Goal: Download file/media

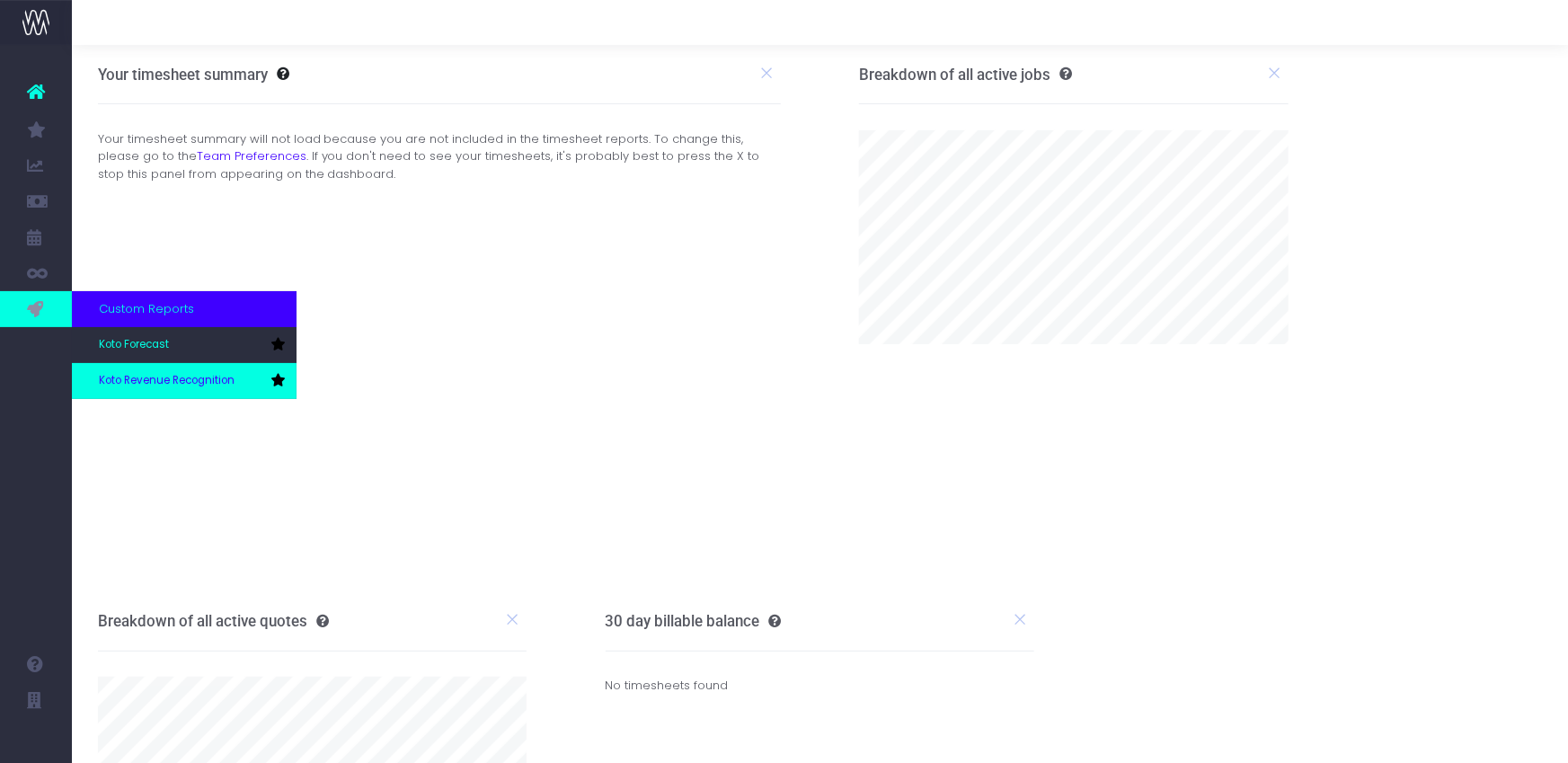
click at [162, 375] on span "Koto Revenue Recognition" at bounding box center [166, 381] width 135 height 16
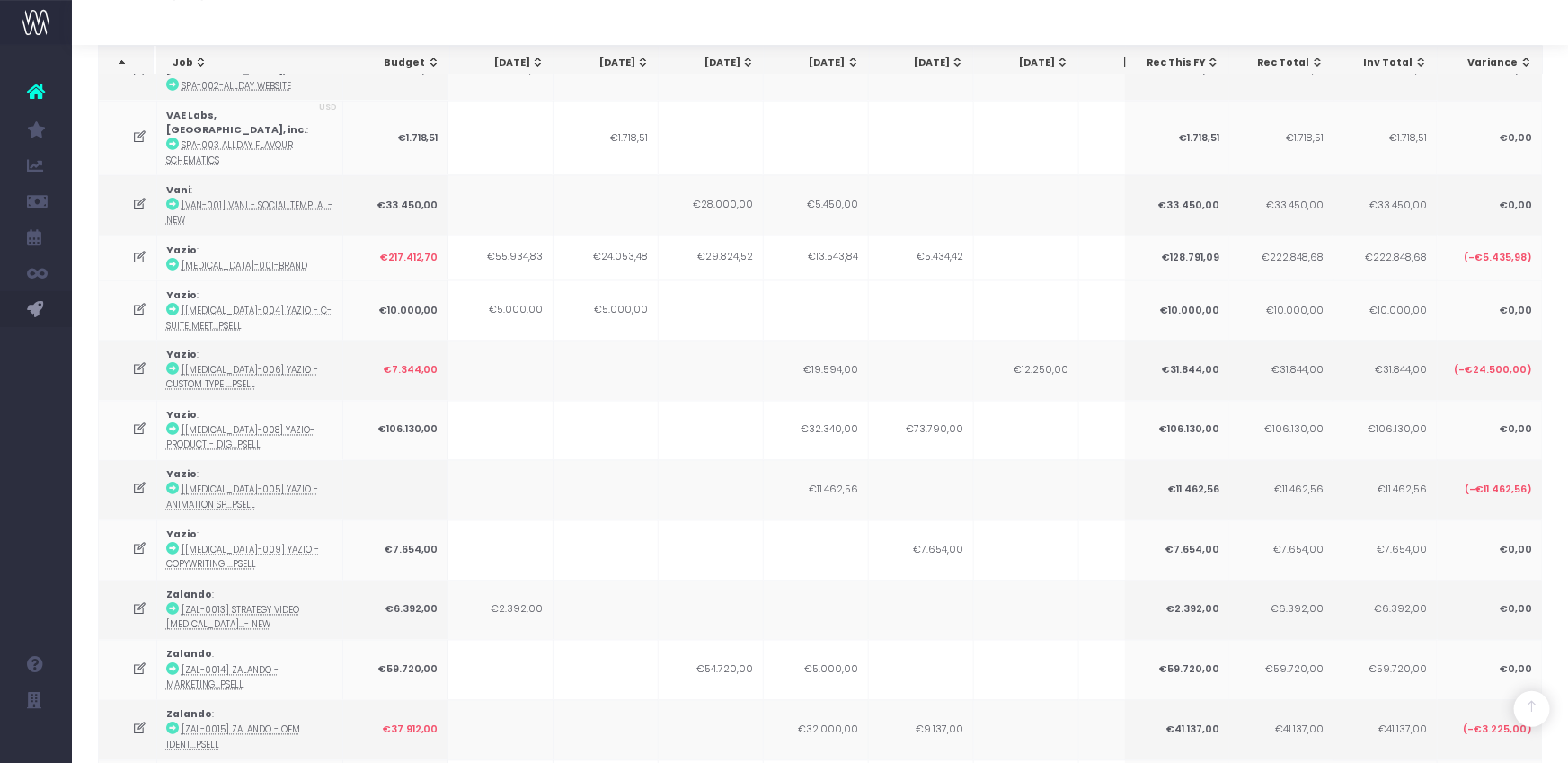
scroll to position [1743, 0]
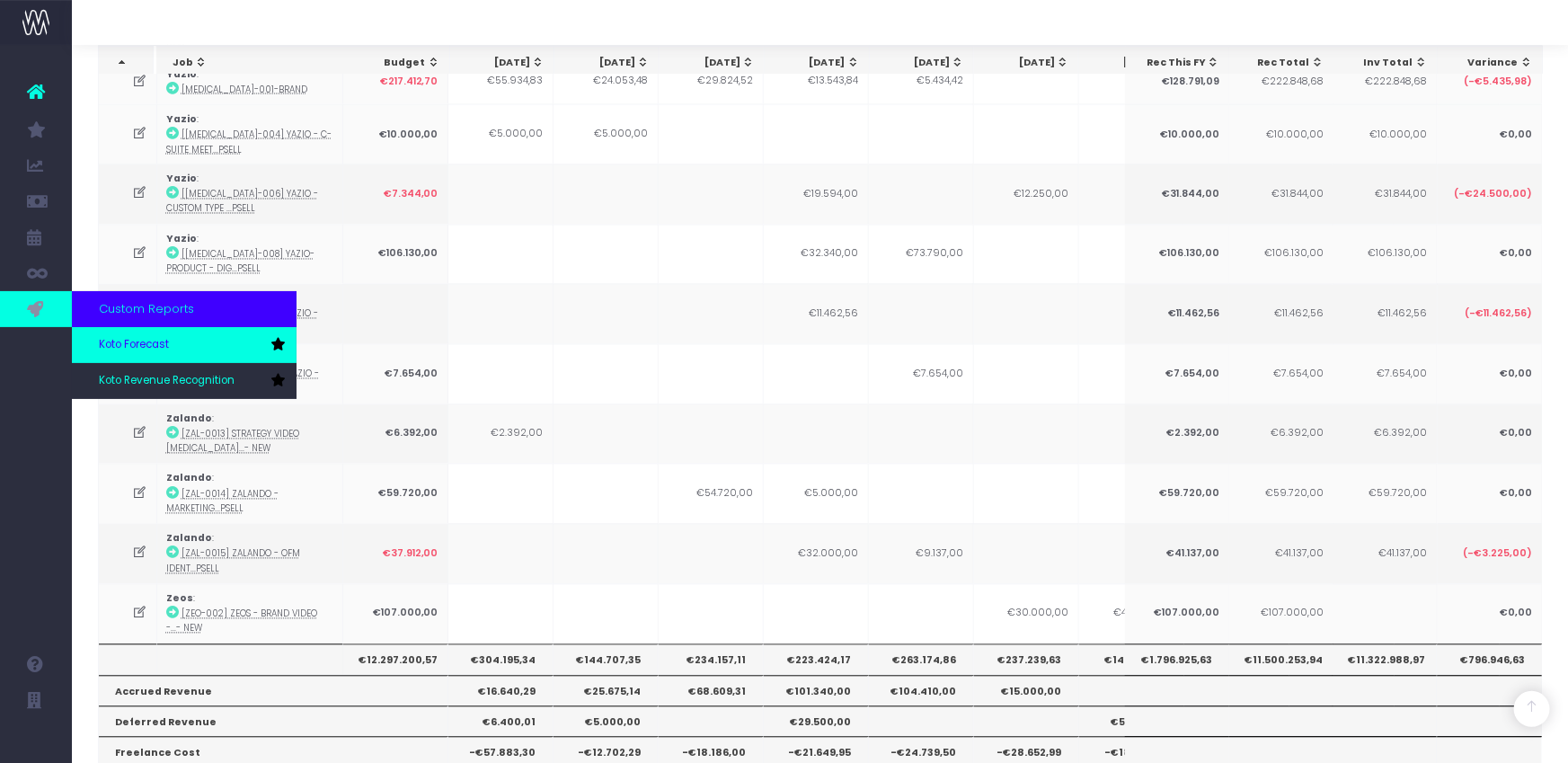
click at [108, 342] on span "Koto Forecast" at bounding box center [133, 345] width 70 height 16
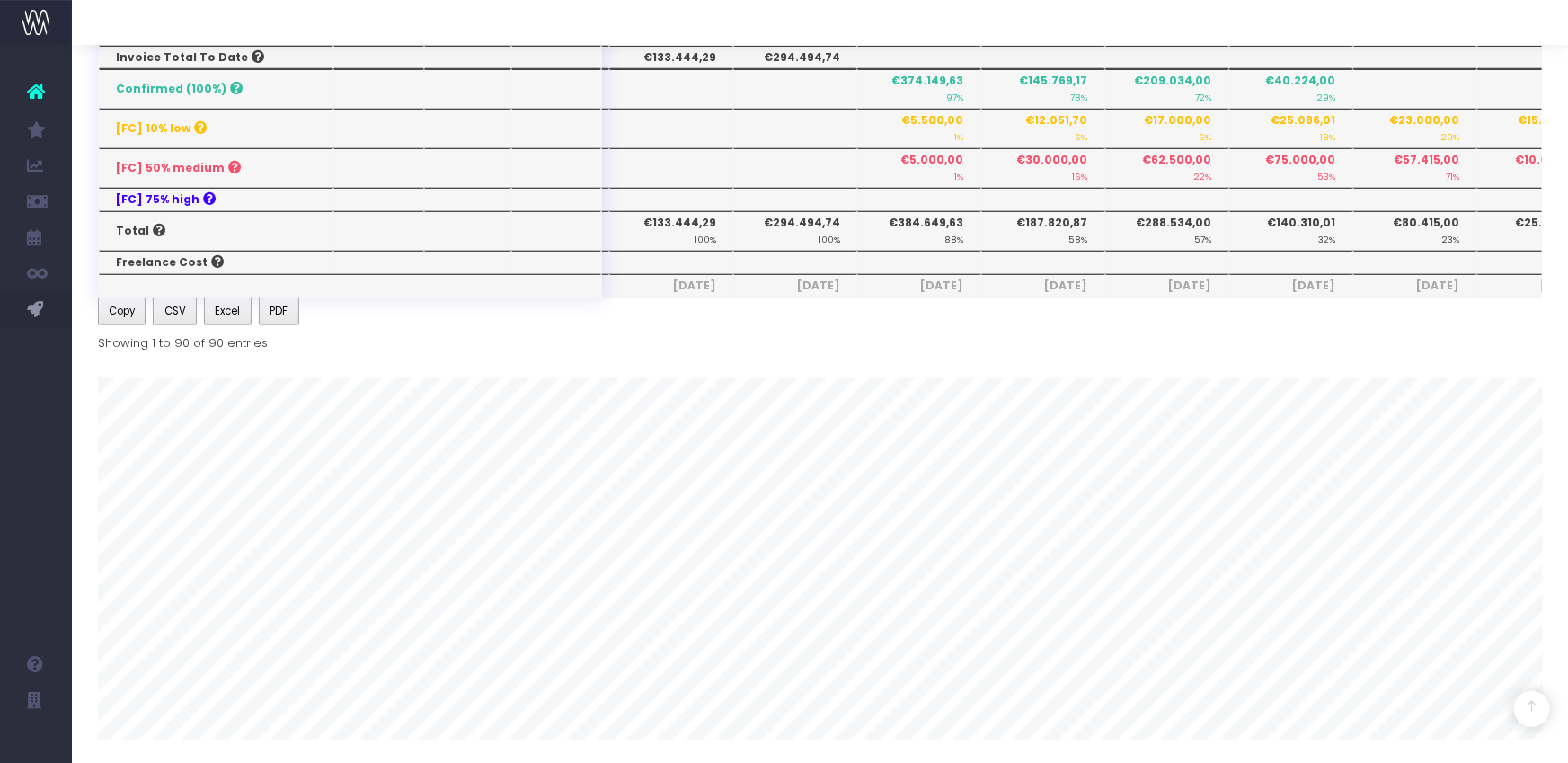
scroll to position [706, 0]
click at [233, 311] on span "Excel" at bounding box center [227, 308] width 25 height 16
